Goal: Task Accomplishment & Management: Manage account settings

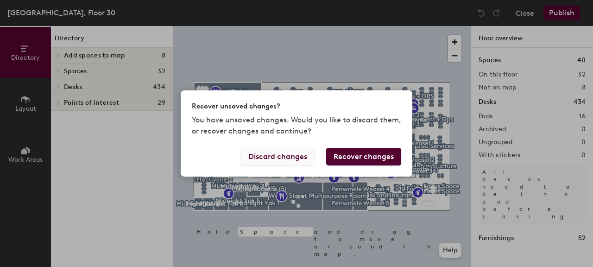
click at [311, 160] on button "Discard changes" at bounding box center [277, 157] width 75 height 18
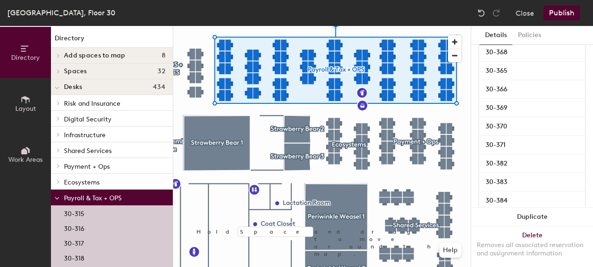
scroll to position [1052, 0]
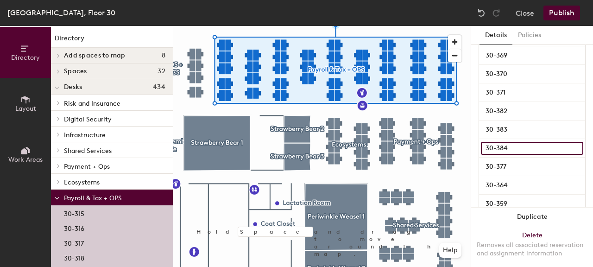
click at [511, 148] on input "30-384" at bounding box center [532, 148] width 102 height 13
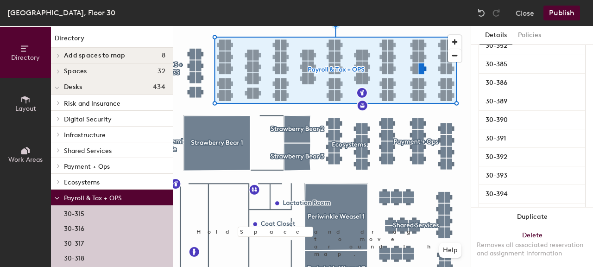
scroll to position [564, 0]
click at [471, 99] on div "Details Policies Payroll & Tax + OPS Amenities Desk Type Mixed Desks Ungroup Na…" at bounding box center [532, 146] width 122 height 241
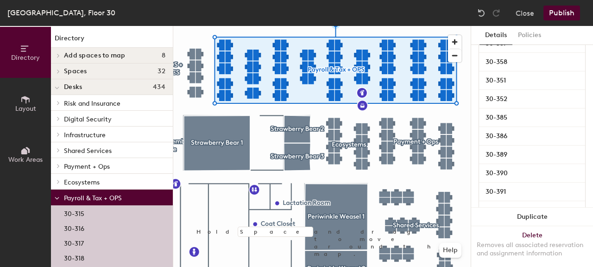
click at [435, 26] on div at bounding box center [321, 26] width 297 height 0
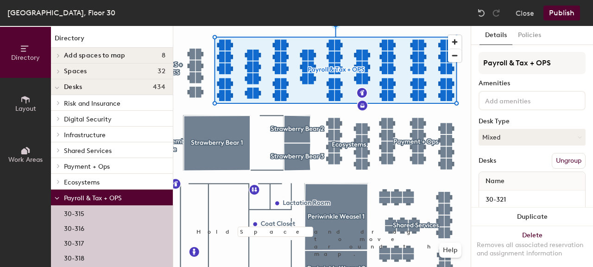
click at [445, 26] on div at bounding box center [321, 26] width 297 height 0
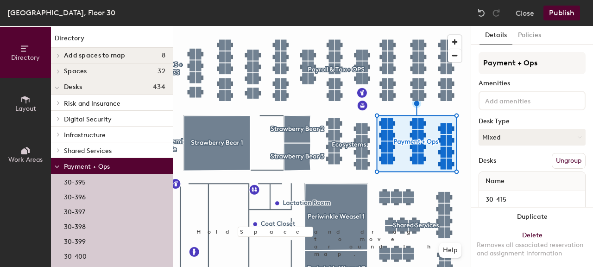
click at [453, 26] on div at bounding box center [321, 26] width 297 height 0
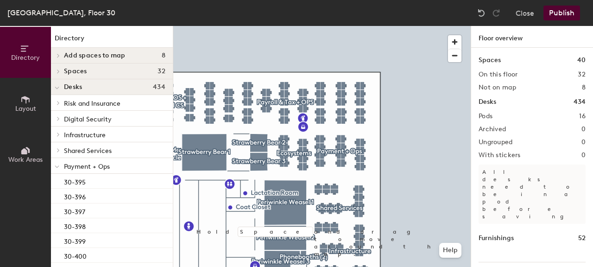
scroll to position [0, 0]
click at [61, 168] on div at bounding box center [57, 165] width 12 height 15
click at [61, 167] on span at bounding box center [58, 166] width 8 height 5
click at [61, 167] on div at bounding box center [57, 165] width 12 height 15
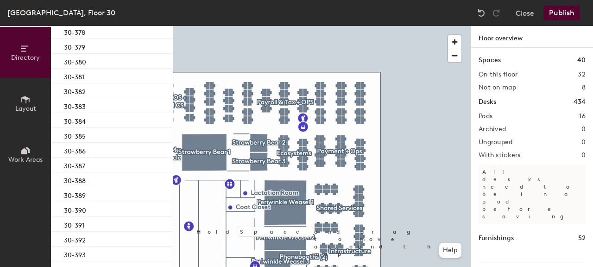
scroll to position [1119, 0]
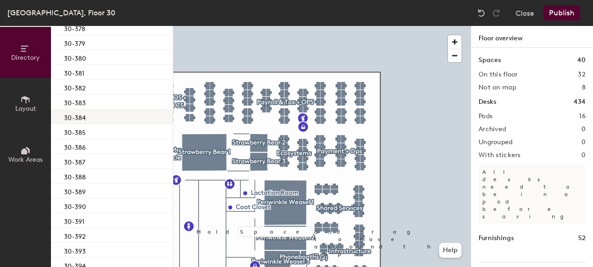
click at [89, 119] on div "30-384" at bounding box center [112, 116] width 122 height 15
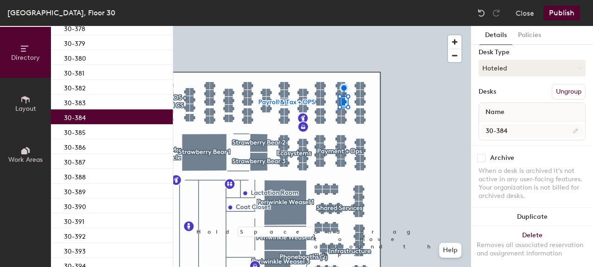
scroll to position [78, 0]
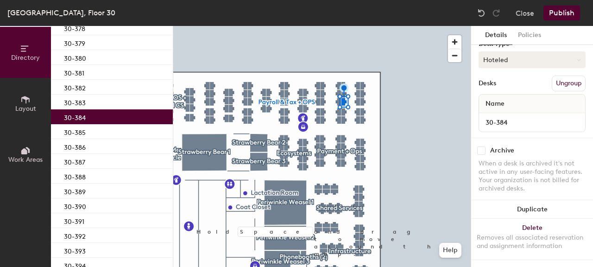
click at [512, 57] on button "Hoteled" at bounding box center [532, 59] width 107 height 17
click at [496, 92] on div "Assigned" at bounding box center [525, 89] width 93 height 14
click at [560, 18] on button "Publish" at bounding box center [561, 13] width 37 height 15
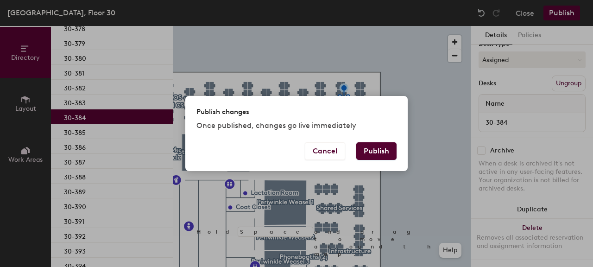
click at [369, 151] on button "Publish" at bounding box center [376, 151] width 40 height 18
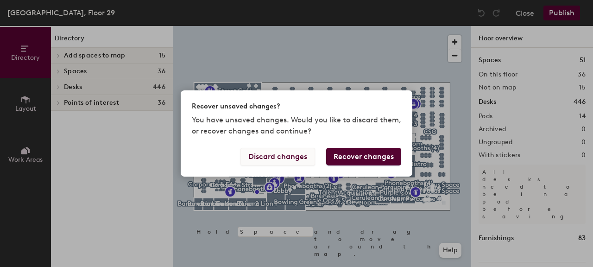
click at [293, 158] on button "Discard changes" at bounding box center [277, 157] width 75 height 18
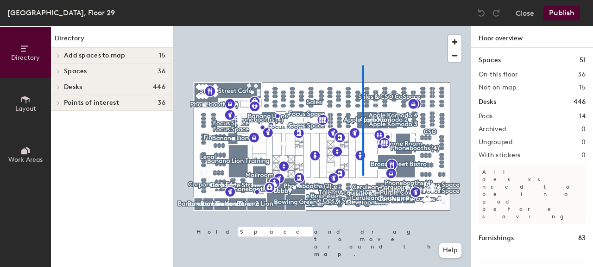
click at [363, 26] on div at bounding box center [321, 26] width 297 height 0
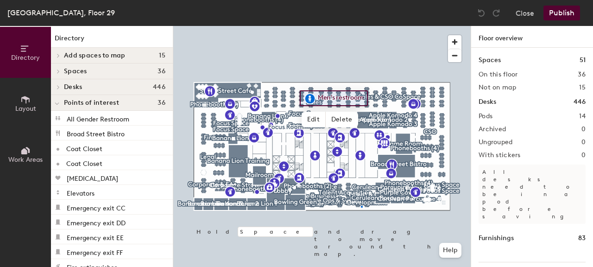
click at [361, 26] on div at bounding box center [321, 26] width 297 height 0
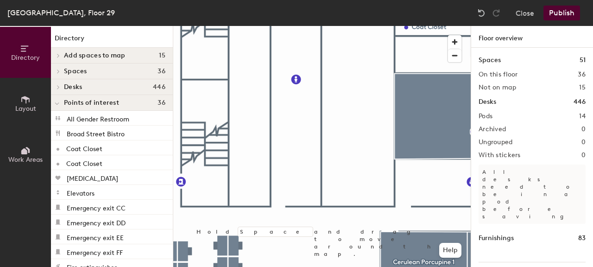
click at [378, 26] on div at bounding box center [321, 26] width 297 height 0
click at [453, 56] on span "button" at bounding box center [454, 55] width 13 height 13
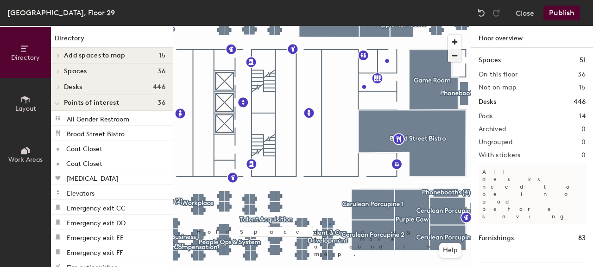
click at [329, 26] on div at bounding box center [321, 26] width 297 height 0
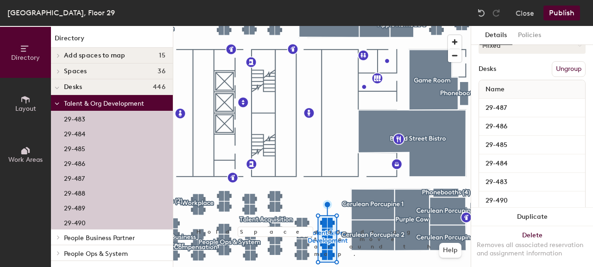
click at [54, 107] on div at bounding box center [57, 102] width 12 height 15
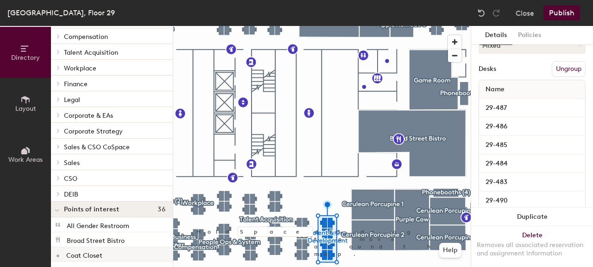
scroll to position [161, 0]
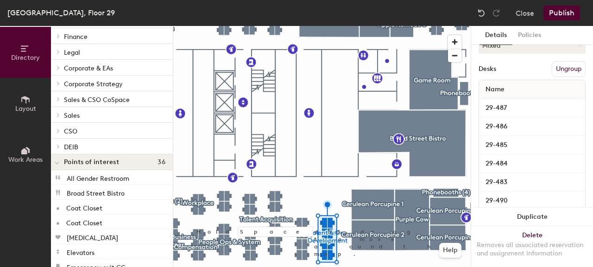
click at [59, 150] on div at bounding box center [57, 146] width 12 height 15
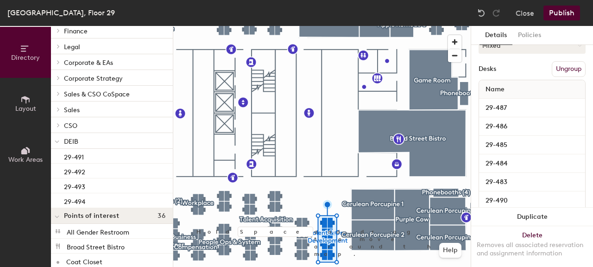
scroll to position [175, 0]
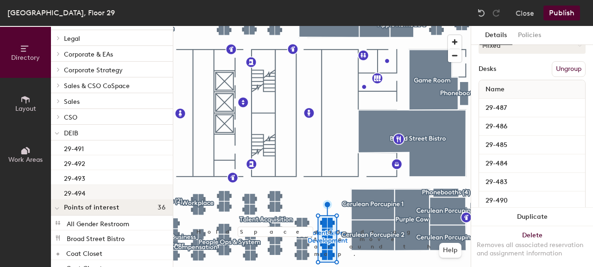
click at [95, 196] on div "29-494" at bounding box center [112, 192] width 122 height 15
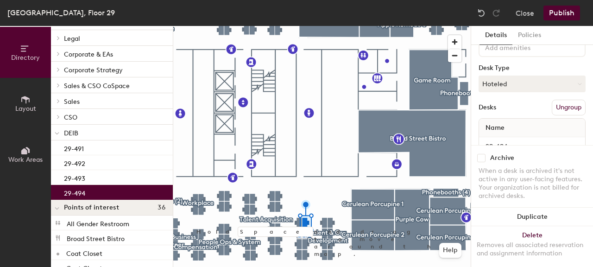
scroll to position [19, 0]
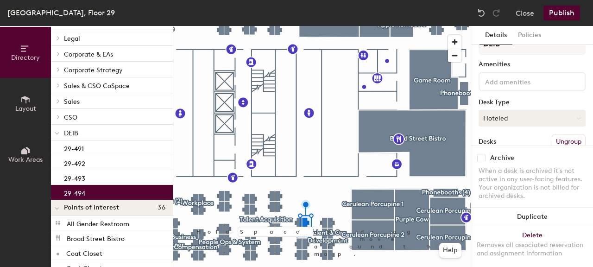
click at [507, 114] on button "Hoteled" at bounding box center [532, 118] width 107 height 17
click at [506, 142] on div "Assigned" at bounding box center [525, 147] width 93 height 14
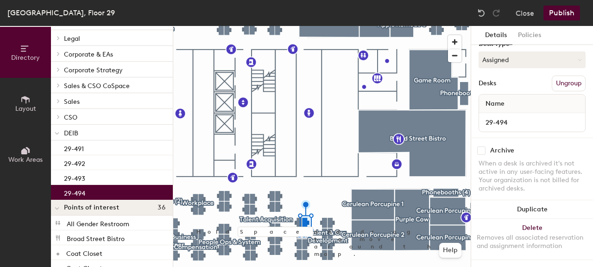
scroll to position [86, 0]
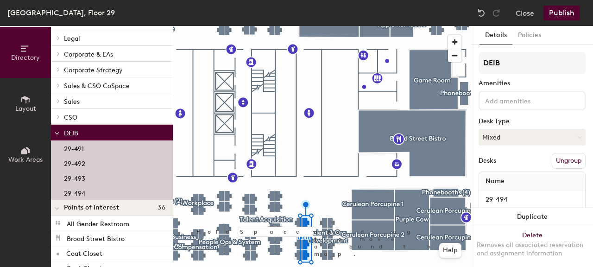
click at [312, 26] on div at bounding box center [321, 26] width 297 height 0
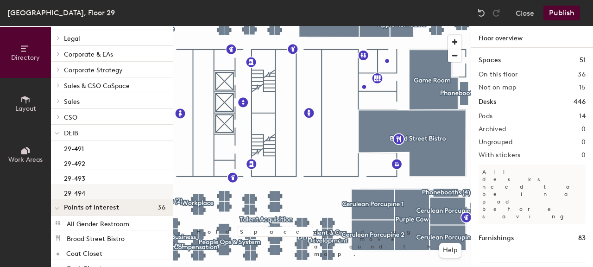
click at [91, 191] on div "29-494" at bounding box center [112, 192] width 122 height 15
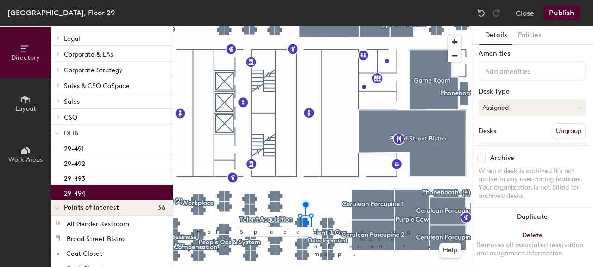
scroll to position [30, 0]
click at [88, 177] on div "29-493" at bounding box center [112, 177] width 122 height 15
